Goal: Transaction & Acquisition: Purchase product/service

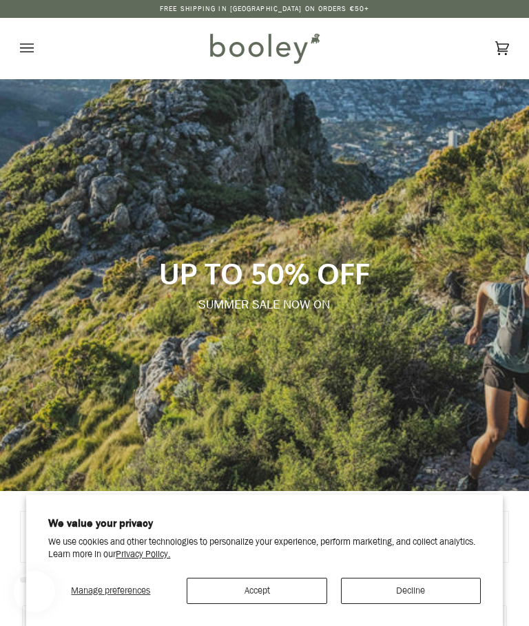
click at [287, 592] on button "Accept" at bounding box center [257, 591] width 140 height 26
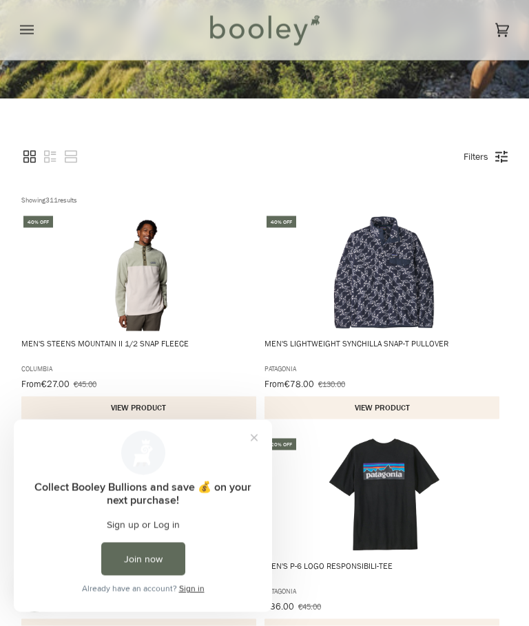
scroll to position [542, 0]
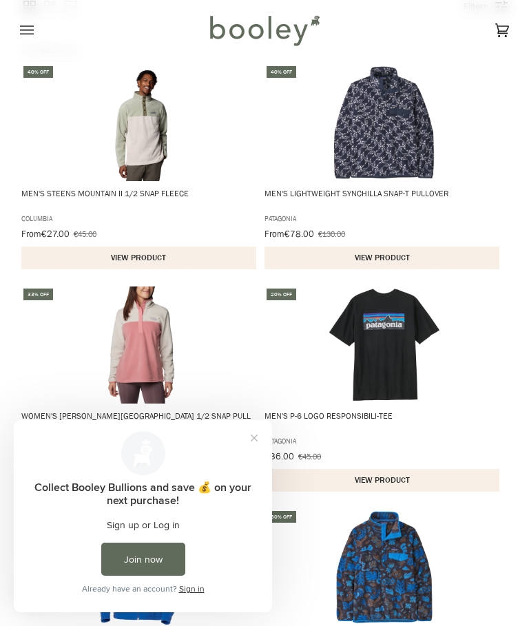
click at [254, 440] on button "Close prompt" at bounding box center [254, 438] width 25 height 25
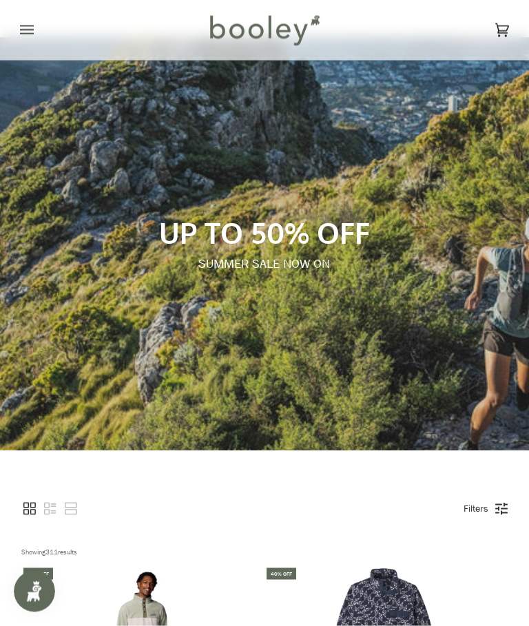
scroll to position [131, 0]
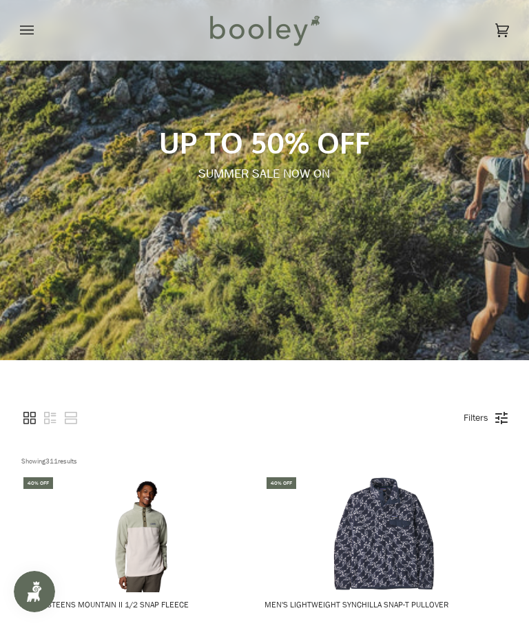
click at [484, 422] on link "Filters" at bounding box center [476, 417] width 39 height 23
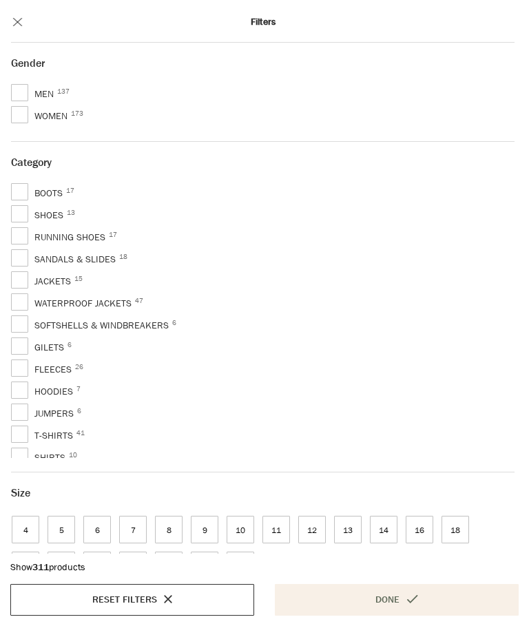
click at [29, 114] on span "Women 173" at bounding box center [42, 116] width 63 height 17
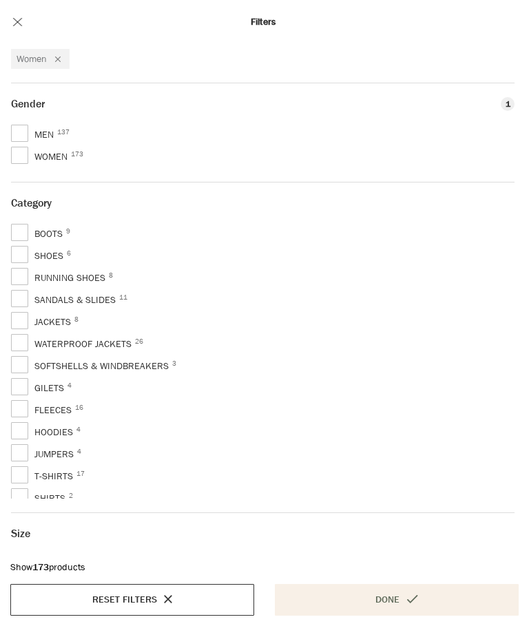
click at [398, 605] on button "Done" at bounding box center [397, 600] width 244 height 32
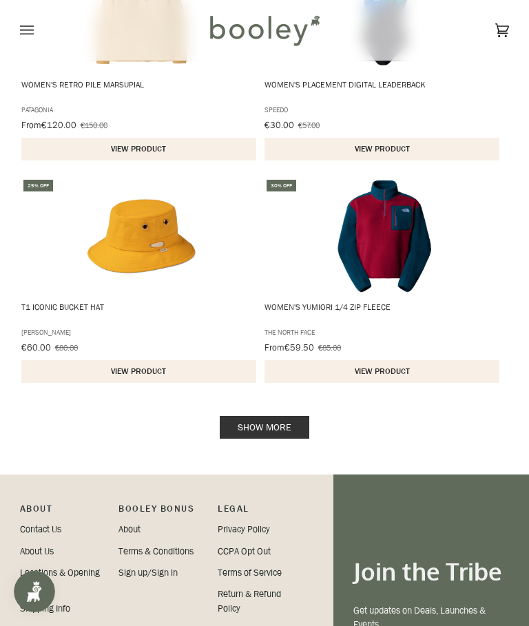
scroll to position [2434, 0]
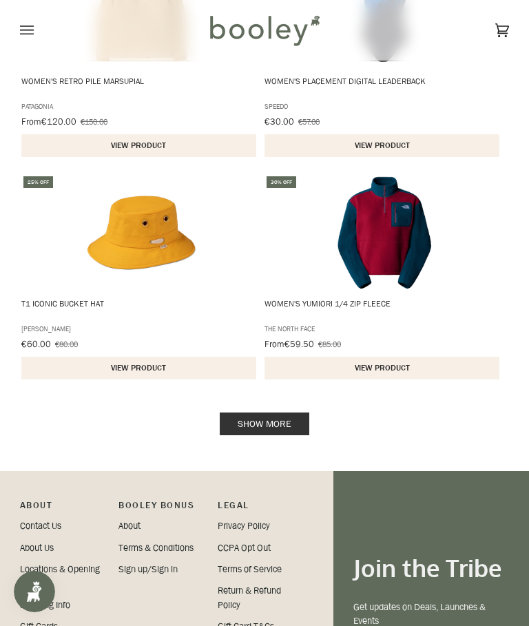
click at [288, 426] on link "Show more" at bounding box center [265, 424] width 90 height 23
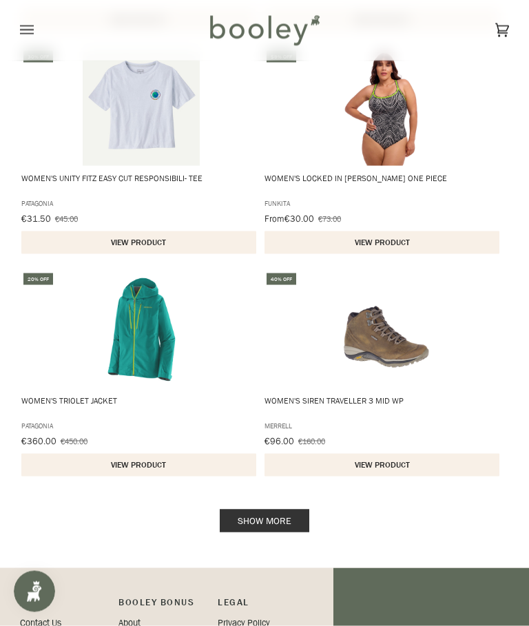
scroll to position [4566, 0]
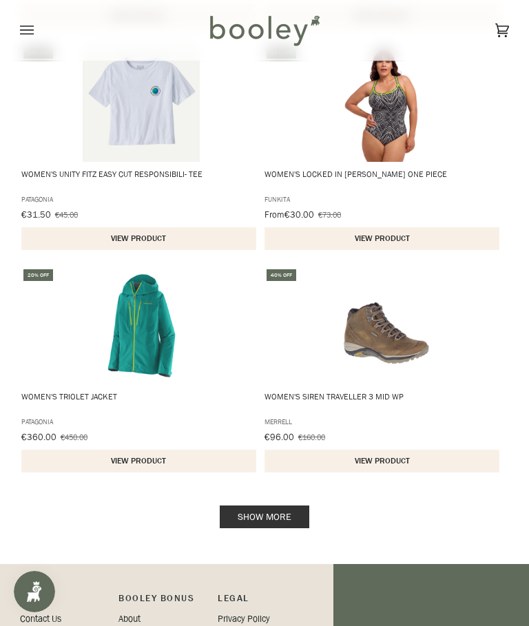
click at [289, 518] on link "Show more" at bounding box center [265, 517] width 90 height 23
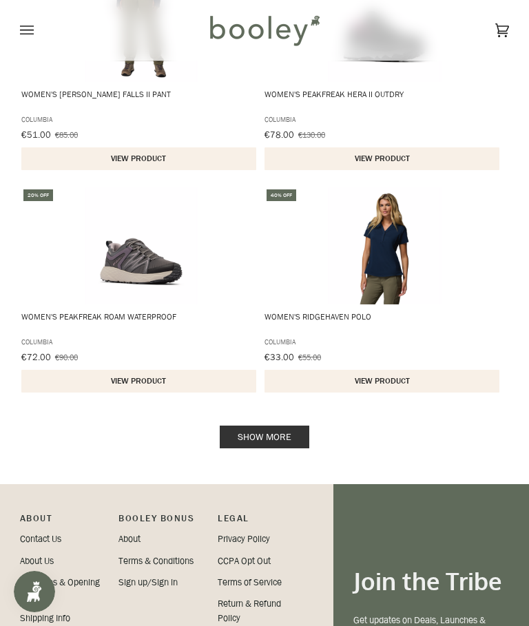
scroll to position [6872, 0]
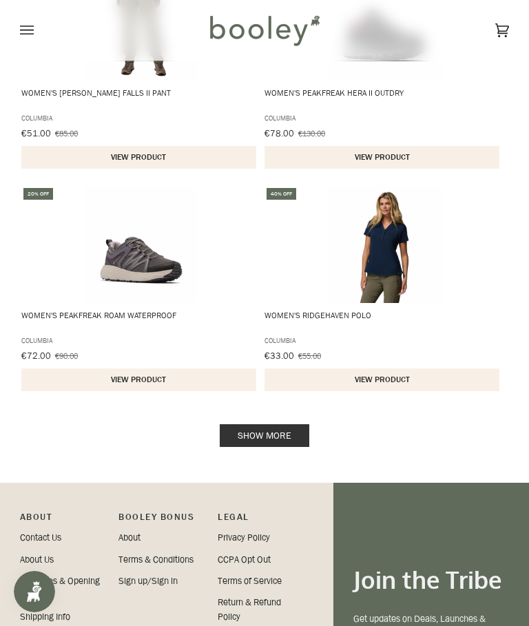
click at [292, 441] on link "Show more" at bounding box center [265, 435] width 90 height 23
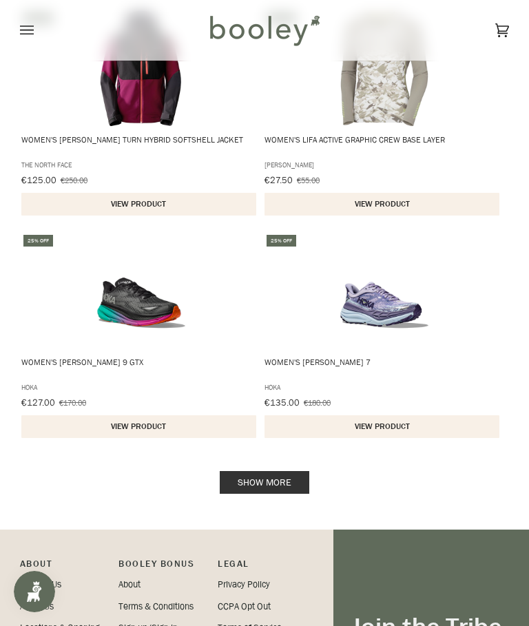
scroll to position [9032, 0]
